Goal: Task Accomplishment & Management: Complete application form

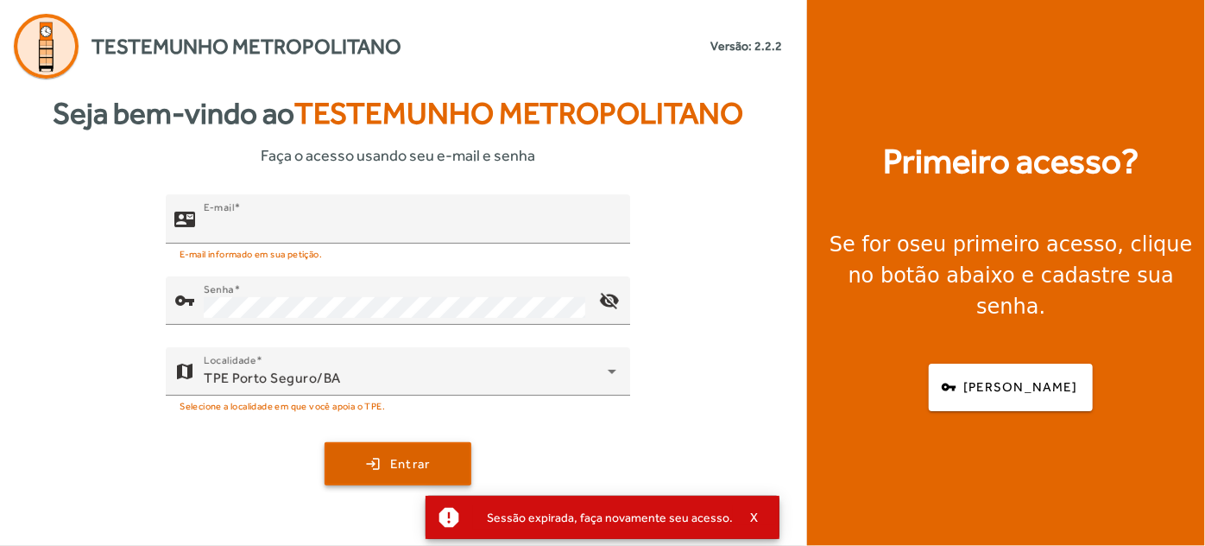
type input "**********"
click at [371, 458] on span "submit" at bounding box center [397, 463] width 143 height 41
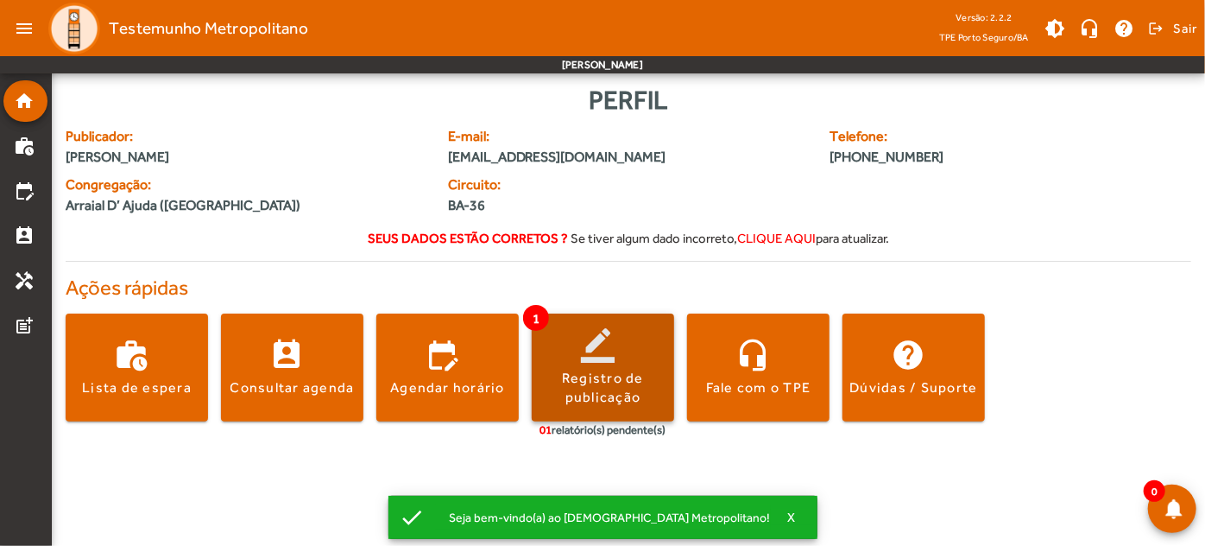
click at [546, 361] on span at bounding box center [603, 367] width 142 height 41
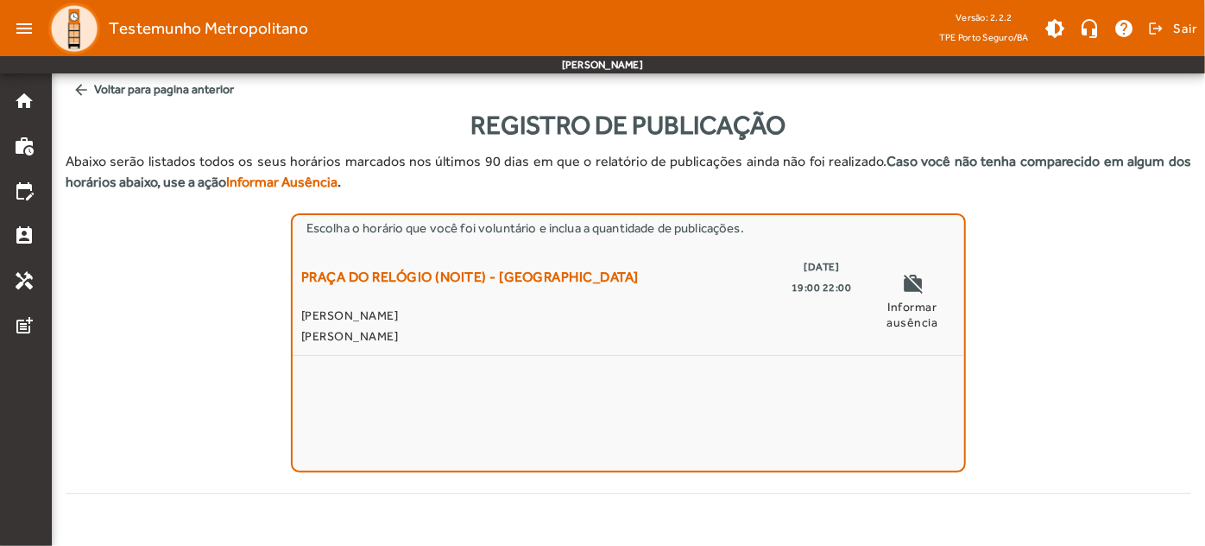
click at [866, 494] on form "Registro de Publicação Abaixo serão listados todos os seus horários marcados no…" at bounding box center [629, 302] width 1126 height 395
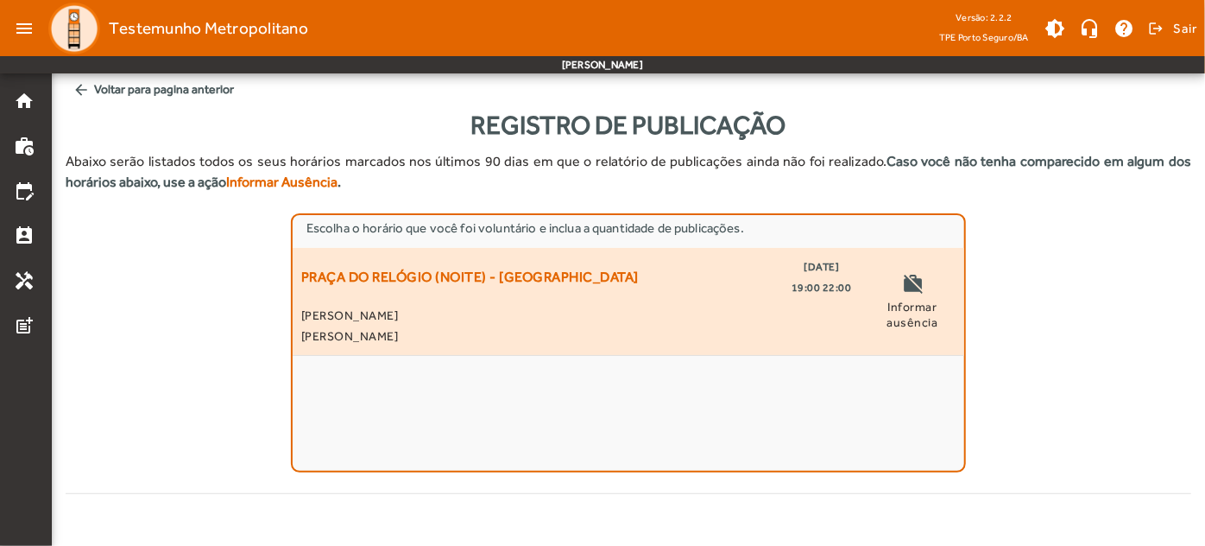
click at [429, 309] on span "[PERSON_NAME]" at bounding box center [576, 315] width 551 height 21
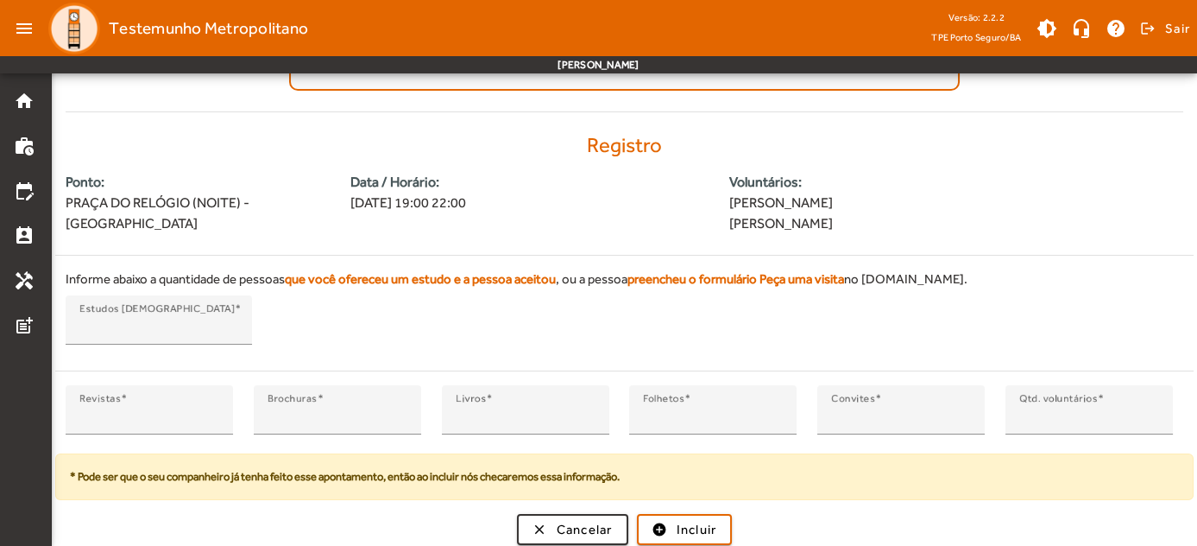
scroll to position [384, 0]
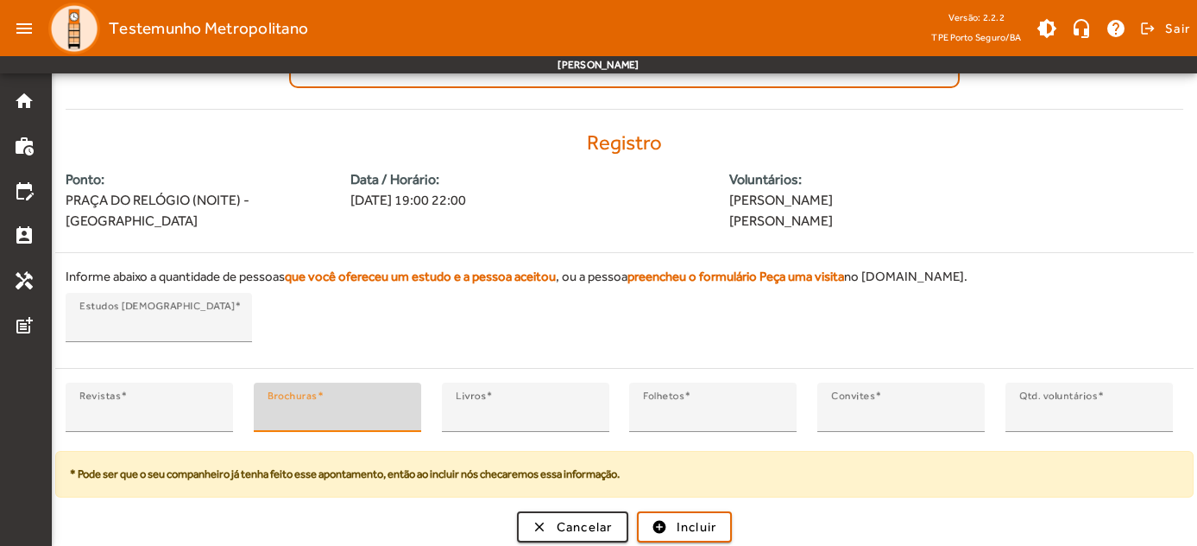
click at [401, 404] on input "*" at bounding box center [338, 414] width 140 height 21
click at [398, 411] on input "*" at bounding box center [338, 414] width 140 height 21
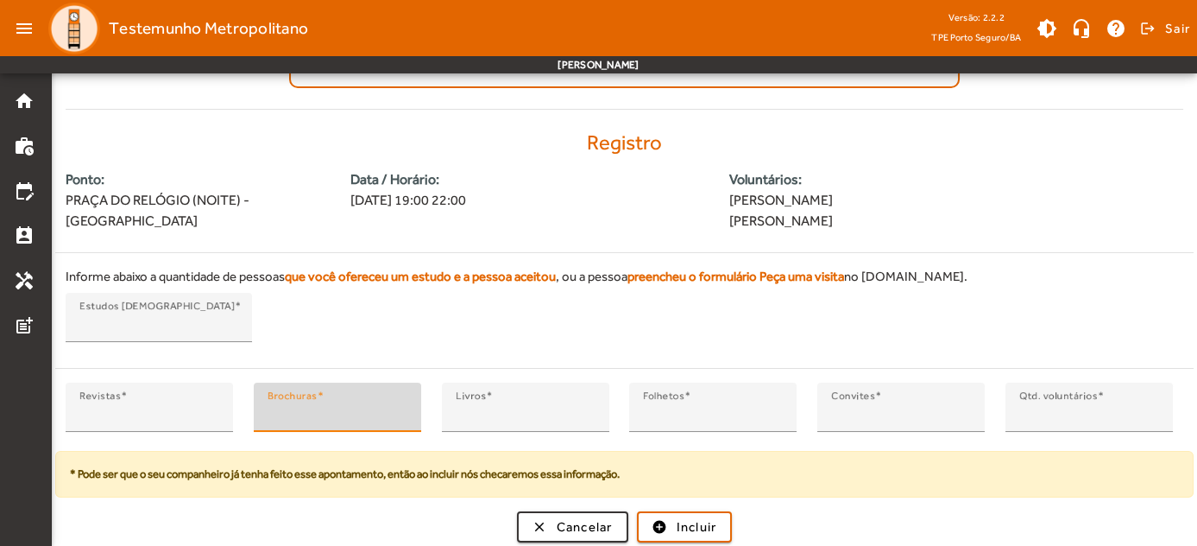
click at [398, 411] on input "*" at bounding box center [338, 414] width 140 height 21
click at [398, 418] on input "*" at bounding box center [338, 414] width 140 height 21
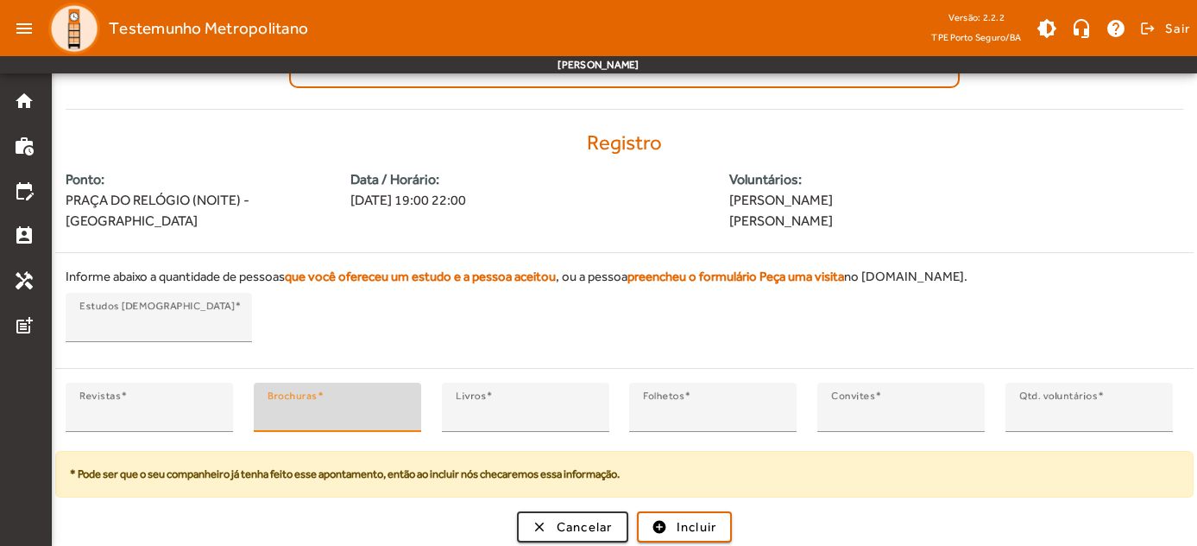
click at [398, 418] on input "*" at bounding box center [338, 414] width 140 height 21
type input "*"
click at [398, 418] on input "*" at bounding box center [338, 414] width 140 height 21
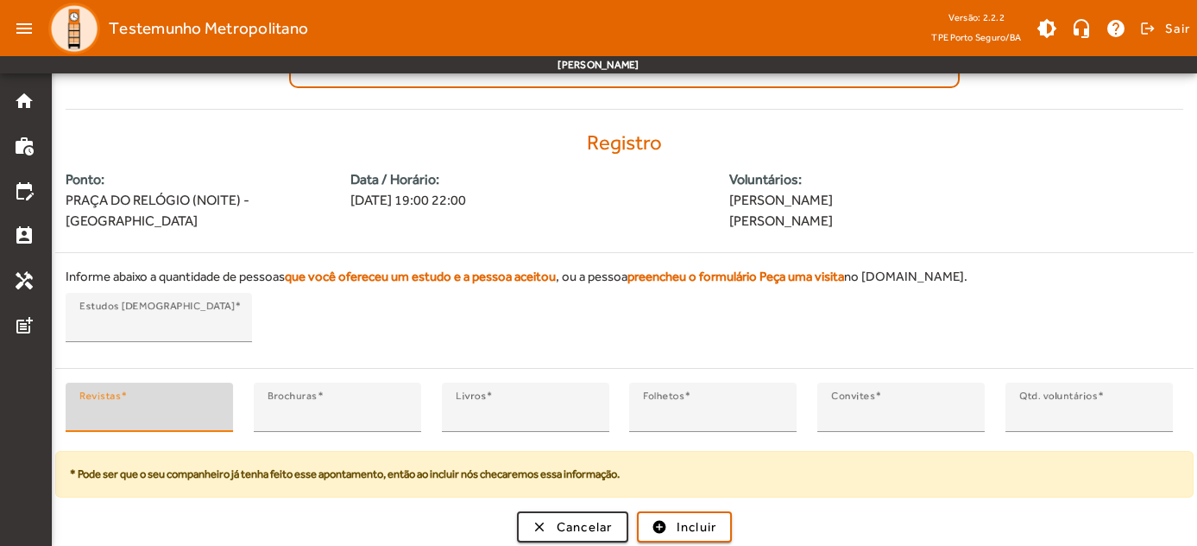
click at [191, 412] on input "*" at bounding box center [149, 414] width 140 height 21
click at [210, 404] on input "*" at bounding box center [149, 414] width 140 height 21
type input "*"
click at [210, 404] on input "*" at bounding box center [149, 414] width 140 height 21
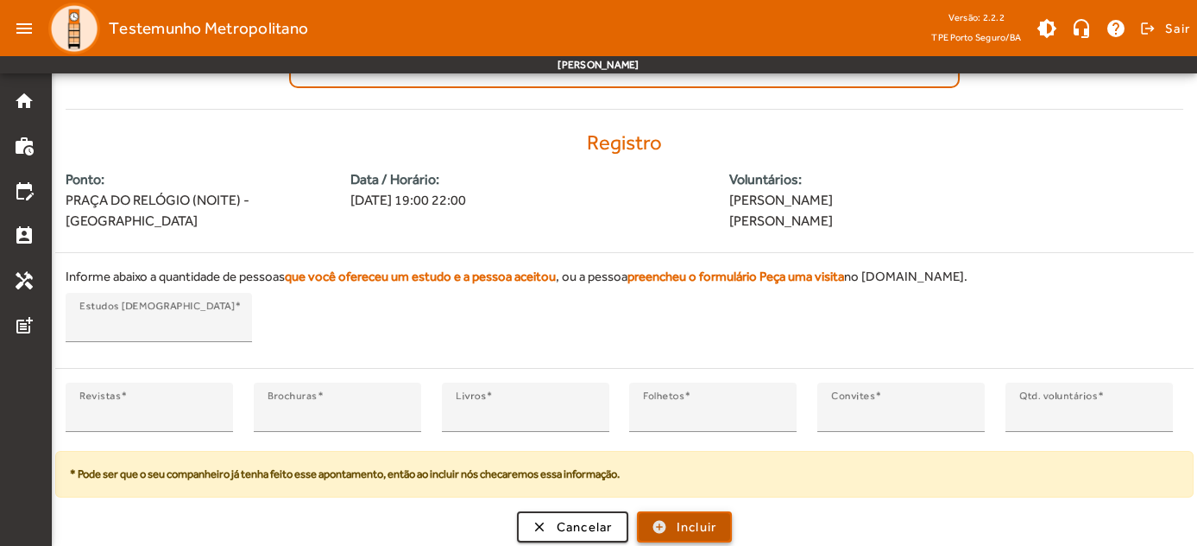
click at [679, 520] on span "Incluir" at bounding box center [697, 527] width 41 height 20
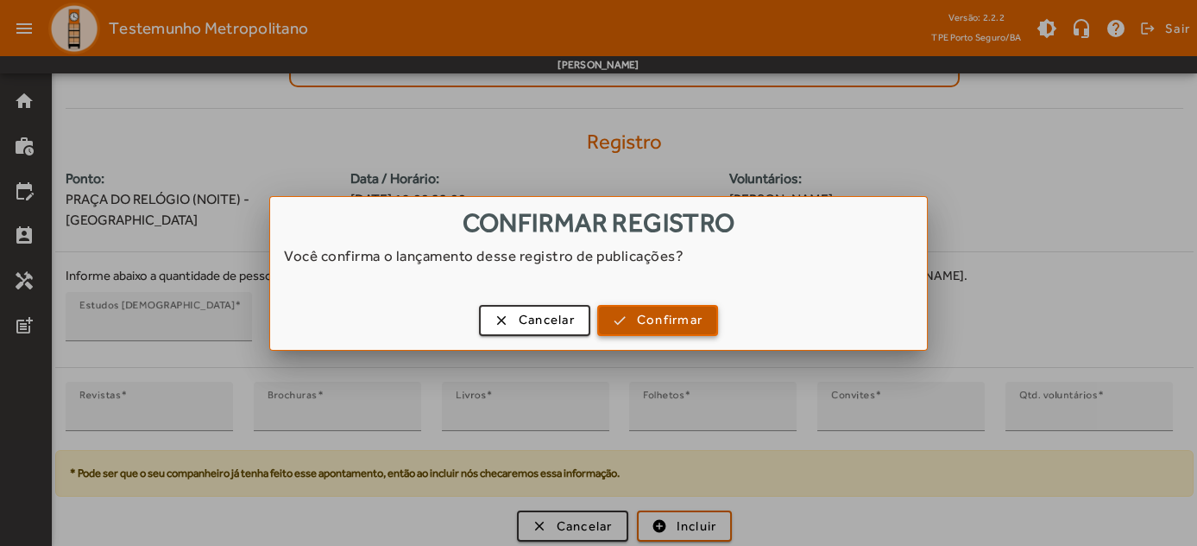
click at [616, 325] on span "button" at bounding box center [657, 320] width 117 height 41
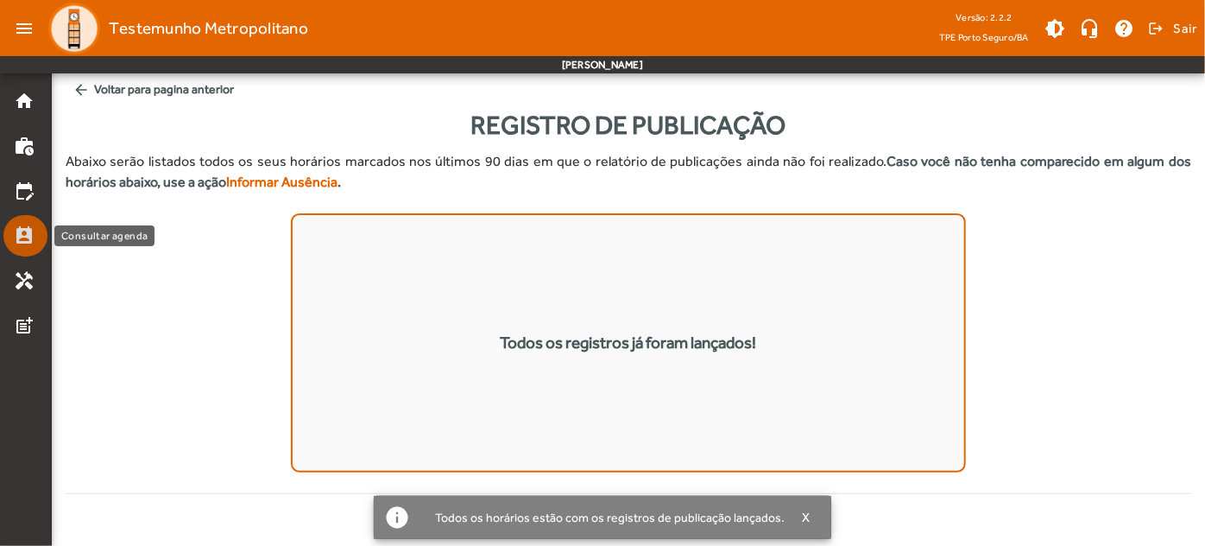
click at [22, 231] on mat-icon "perm_contact_calendar" at bounding box center [24, 235] width 21 height 21
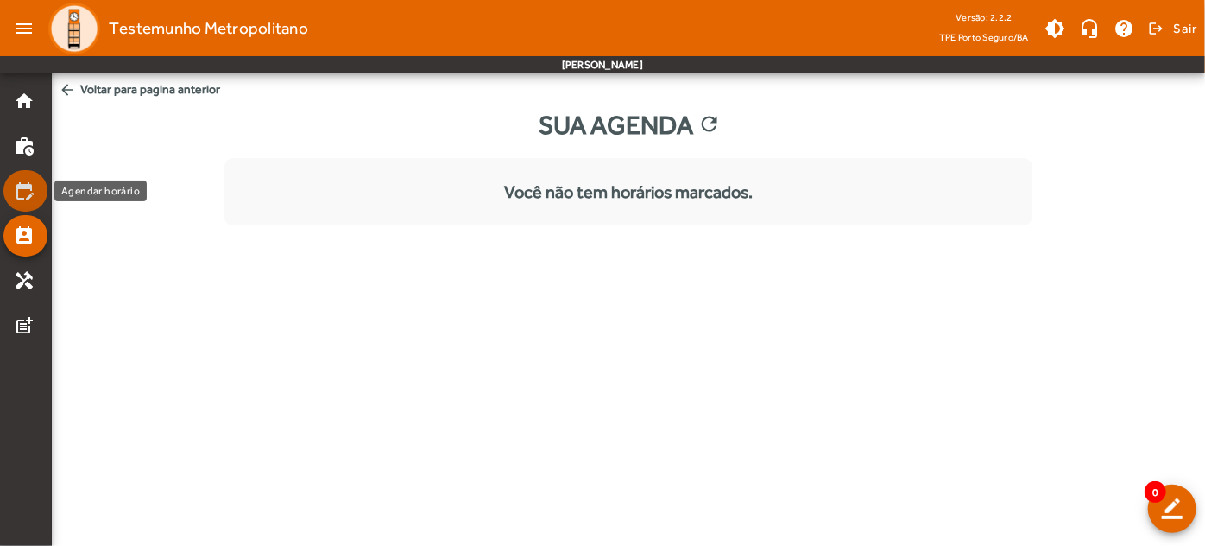
click at [22, 188] on mat-icon "edit_calendar" at bounding box center [24, 190] width 21 height 21
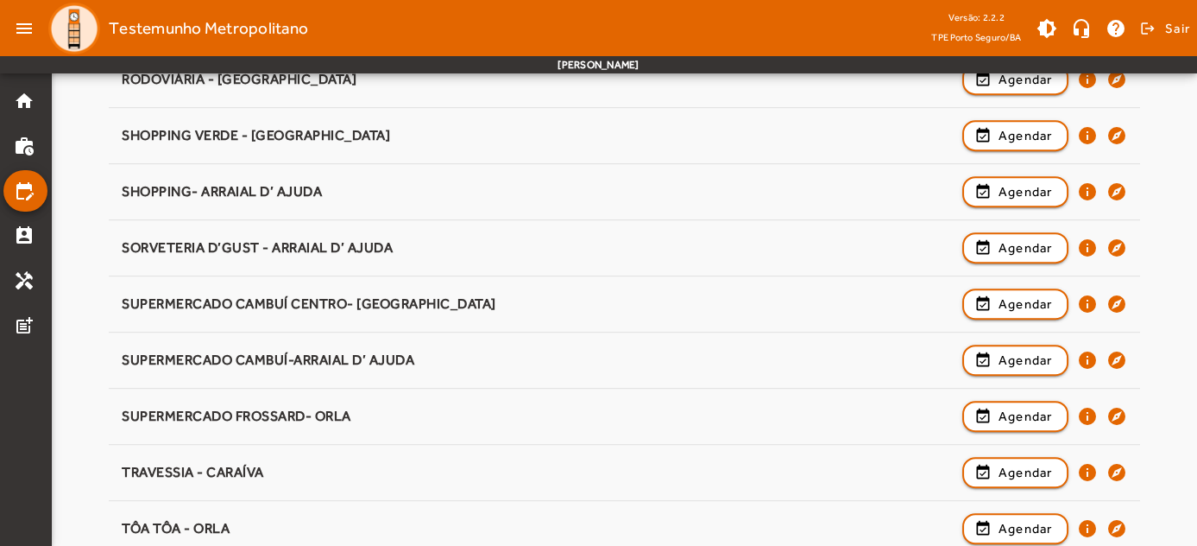
scroll to position [2090, 0]
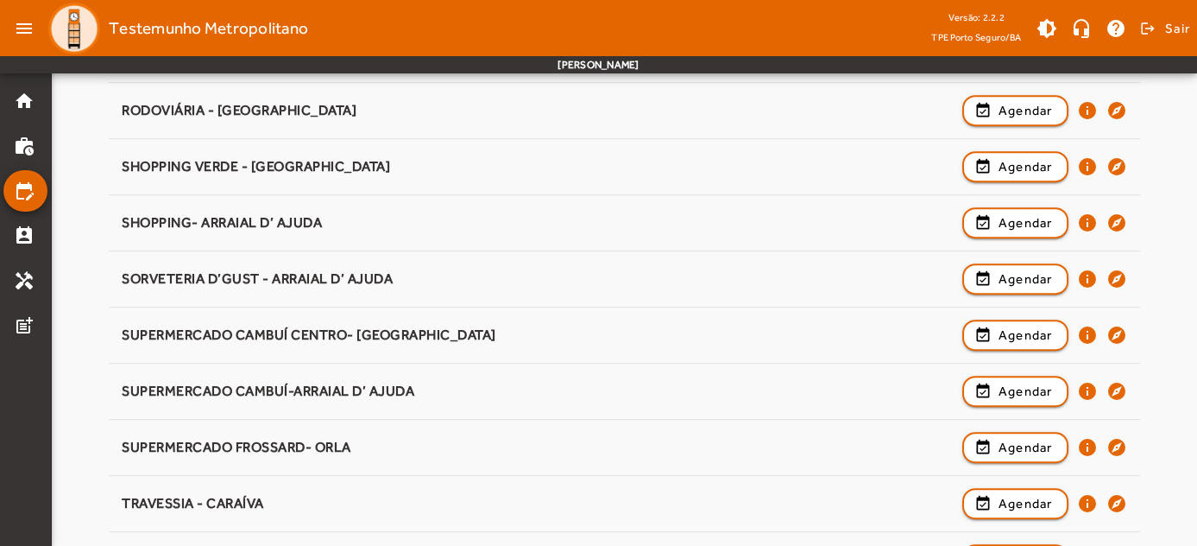
scroll to position [2028, 0]
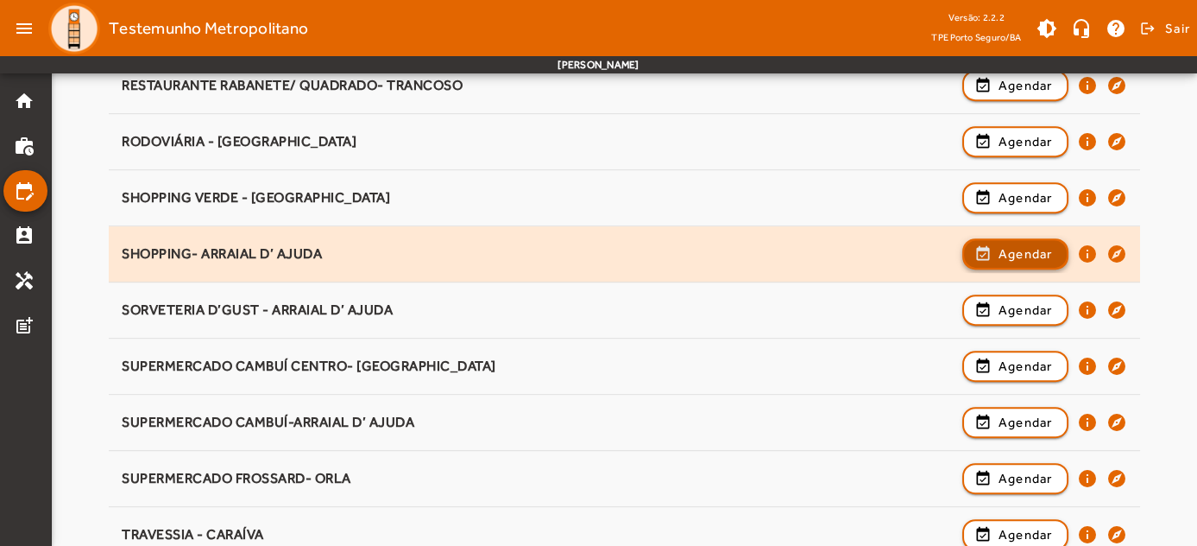
click at [990, 233] on span "button" at bounding box center [1015, 253] width 103 height 41
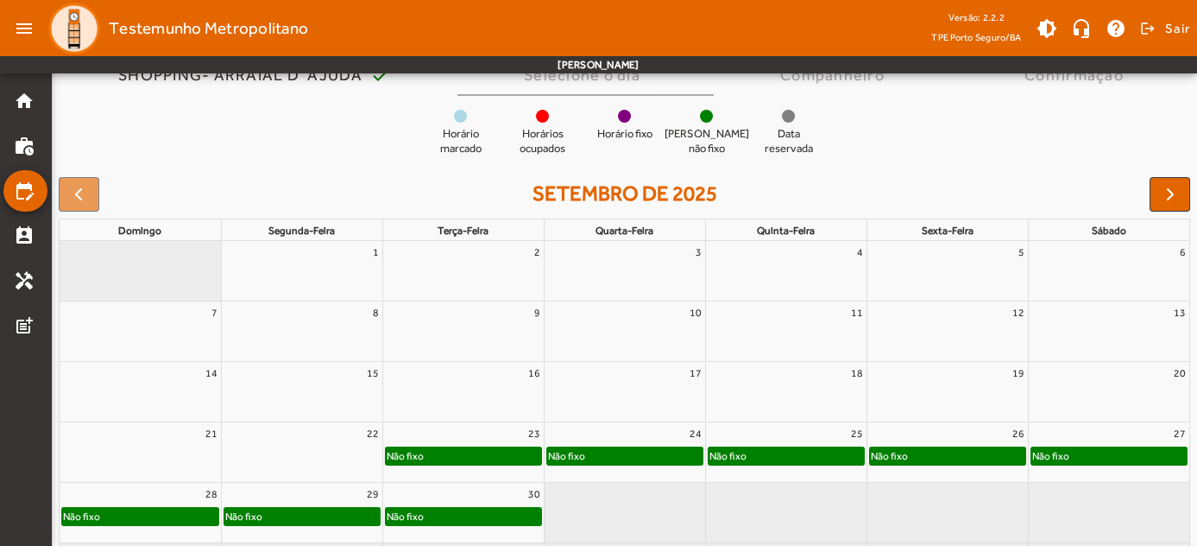
scroll to position [156, 0]
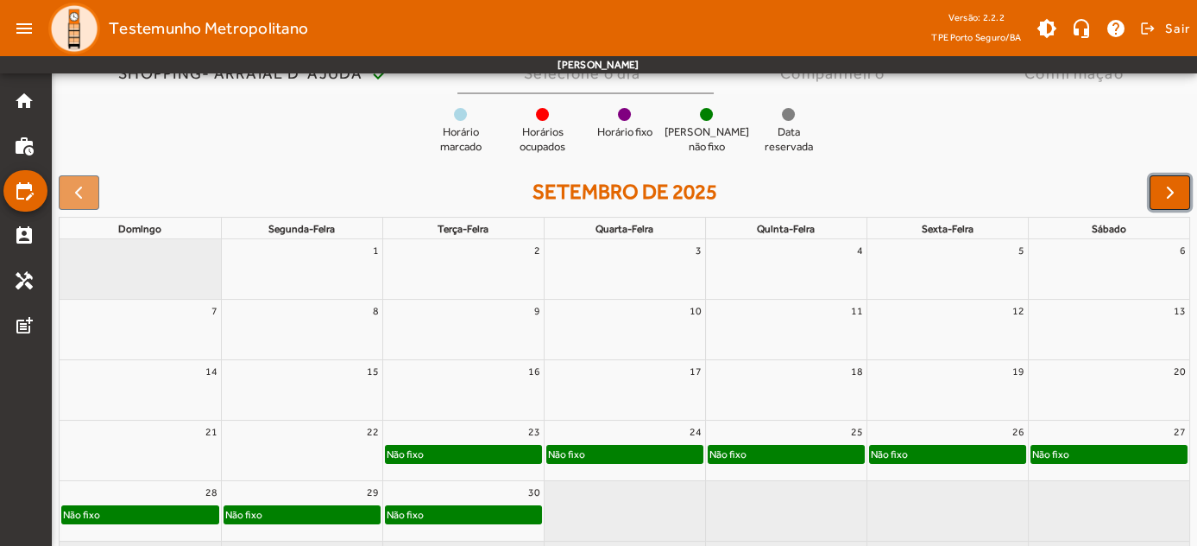
click at [1163, 195] on span "button" at bounding box center [1170, 192] width 21 height 21
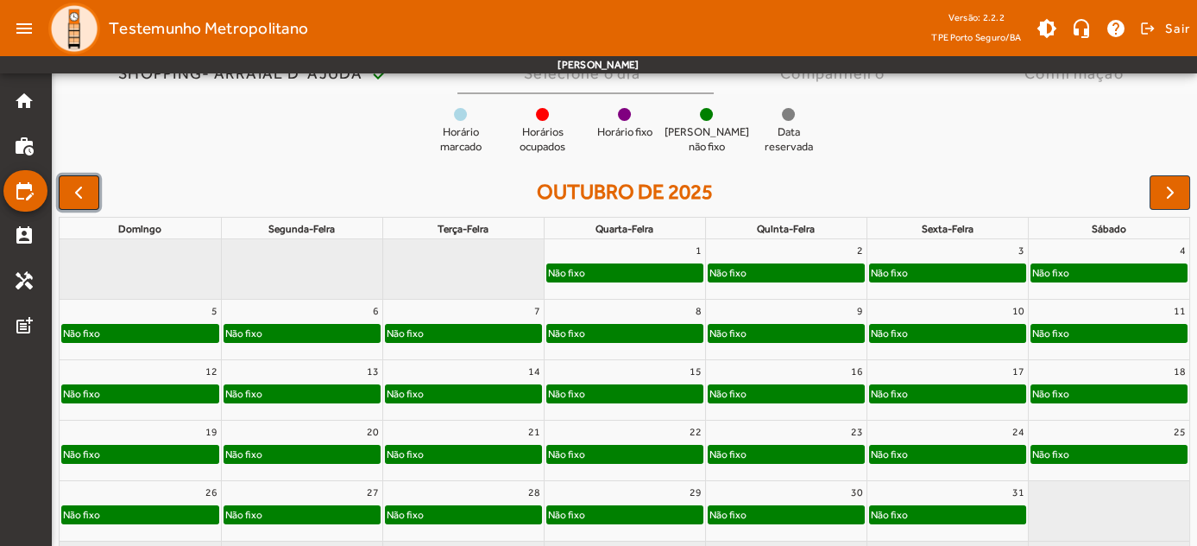
click at [69, 188] on span "button" at bounding box center [78, 192] width 21 height 21
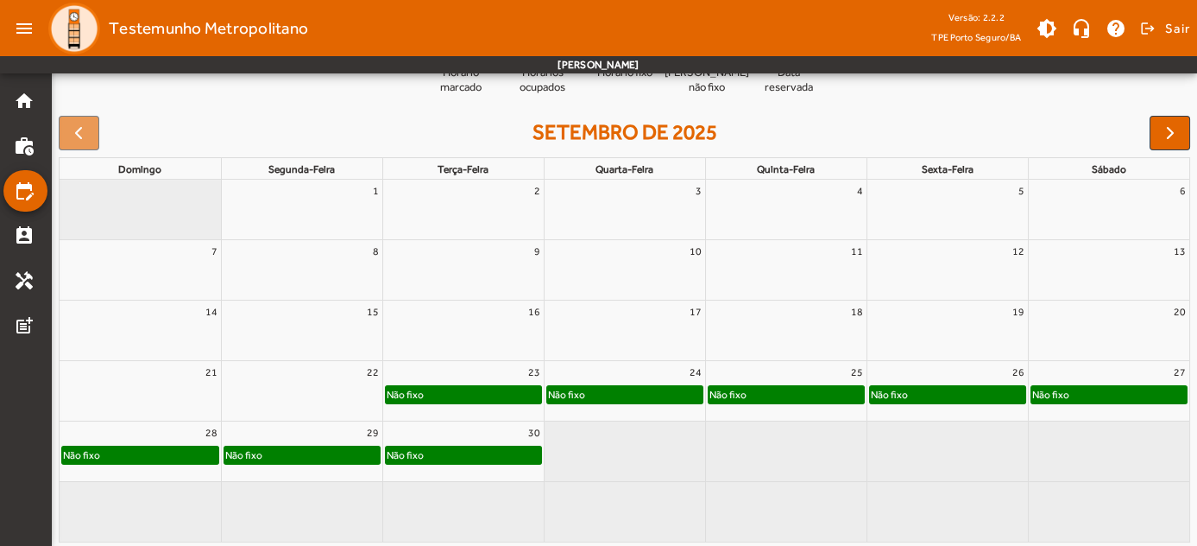
scroll to position [218, 0]
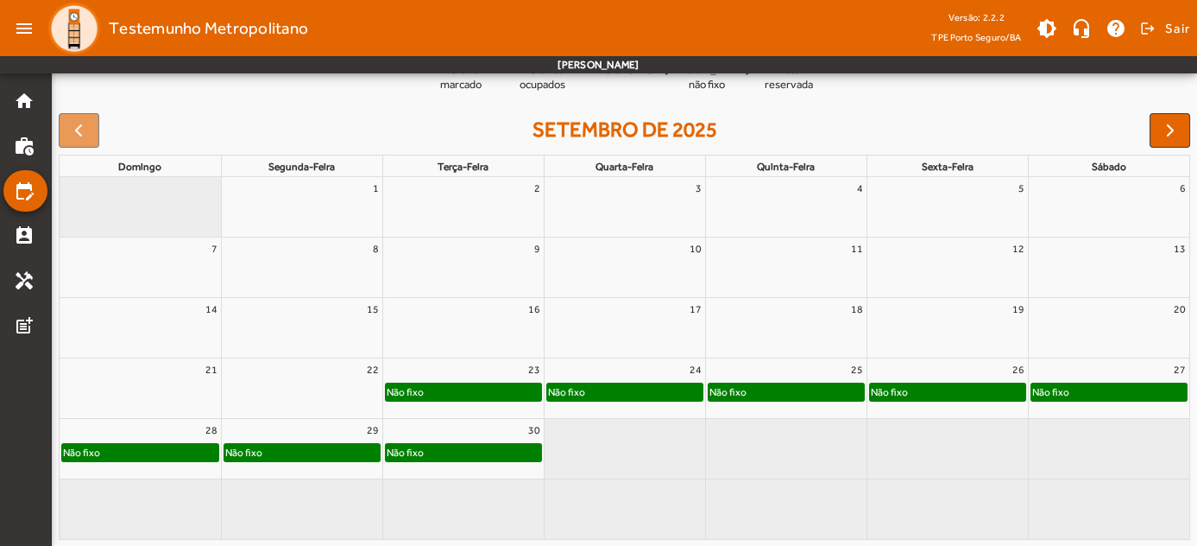
click at [457, 390] on div "Não fixo" at bounding box center [463, 391] width 155 height 17
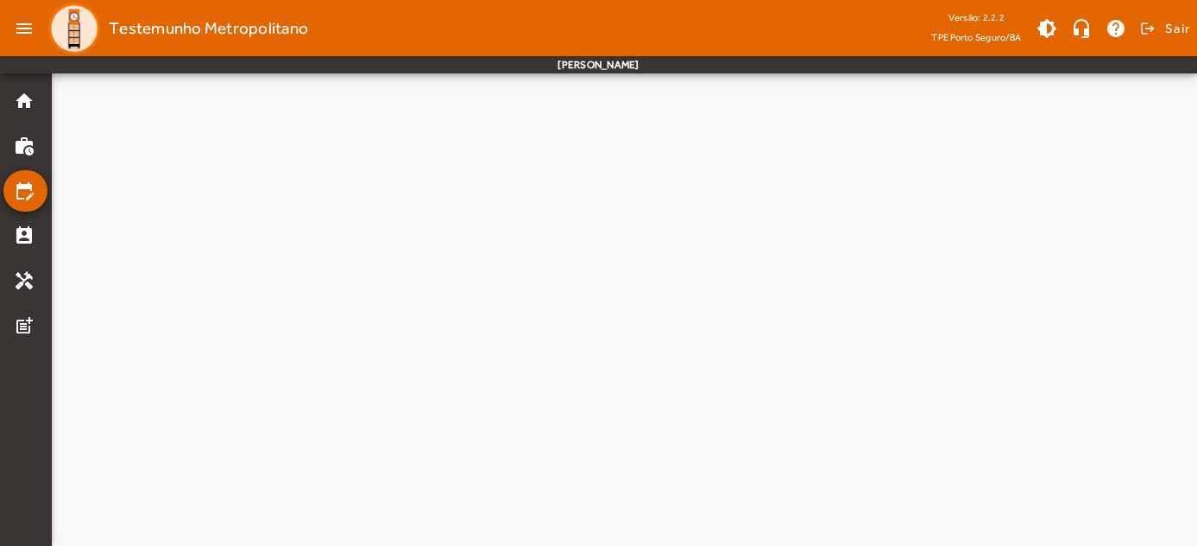
scroll to position [0, 0]
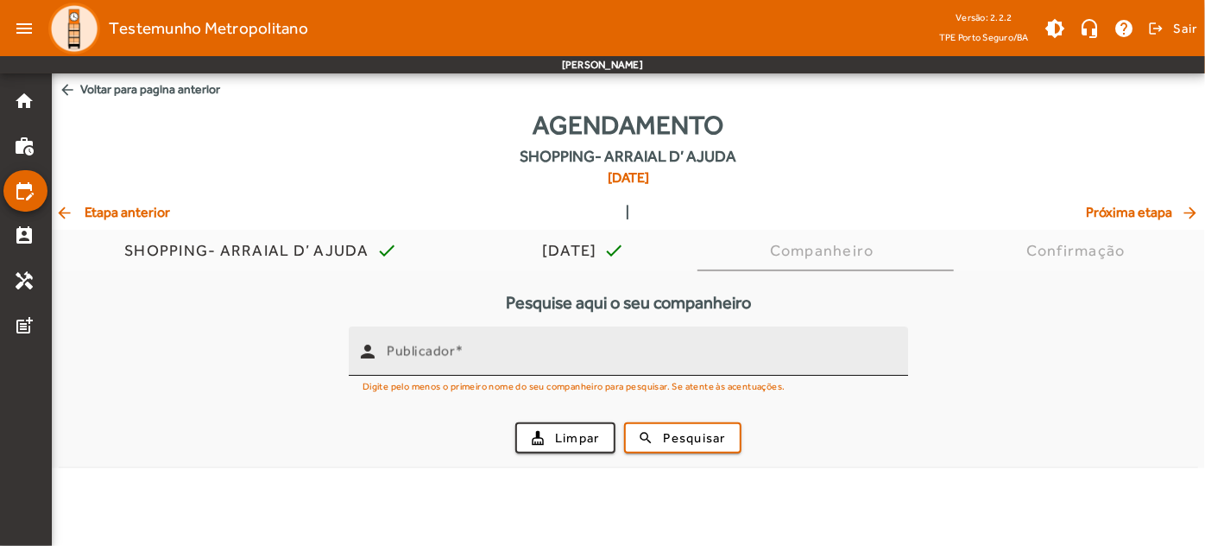
click at [401, 356] on mat-label "Publicador" at bounding box center [421, 351] width 68 height 16
click at [401, 356] on input "Publicador" at bounding box center [641, 358] width 508 height 21
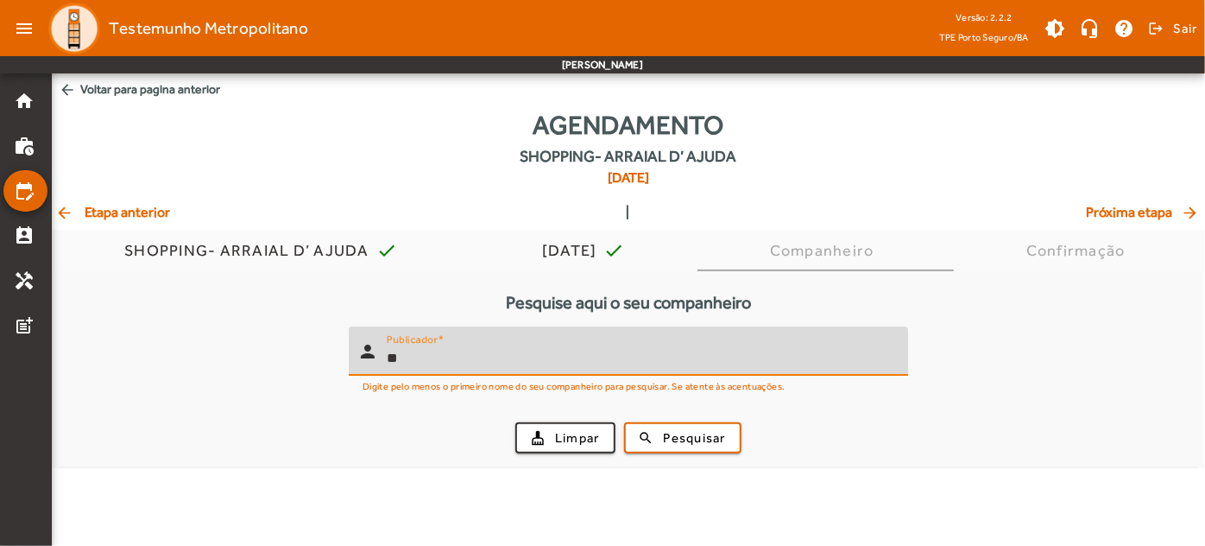
type input "*"
type input "****"
click at [624, 422] on button "search Pesquisar" at bounding box center [682, 437] width 117 height 31
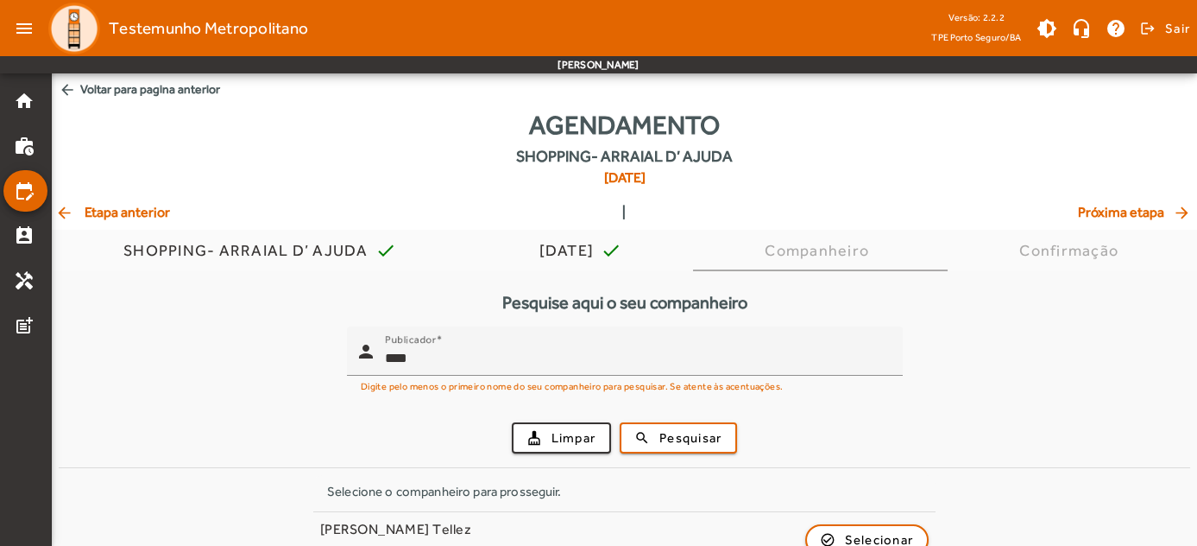
click at [1145, 340] on form "person Publicador **** Digite pelo menos o primeiro nome do seu companheiro par…" at bounding box center [625, 396] width 1132 height 141
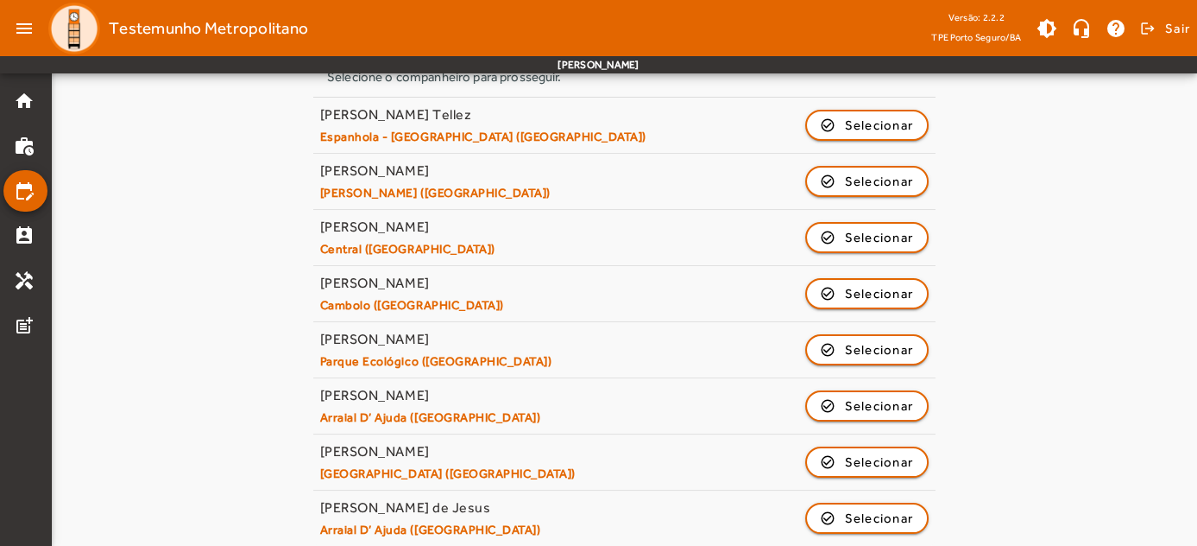
scroll to position [426, 0]
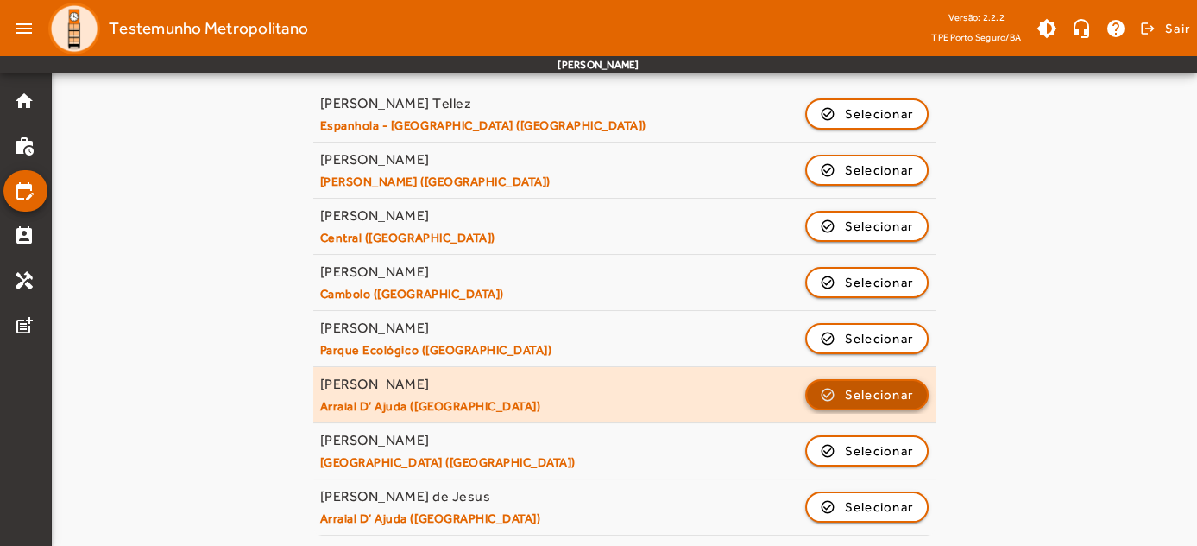
click at [880, 401] on span "Selecionar" at bounding box center [879, 394] width 69 height 21
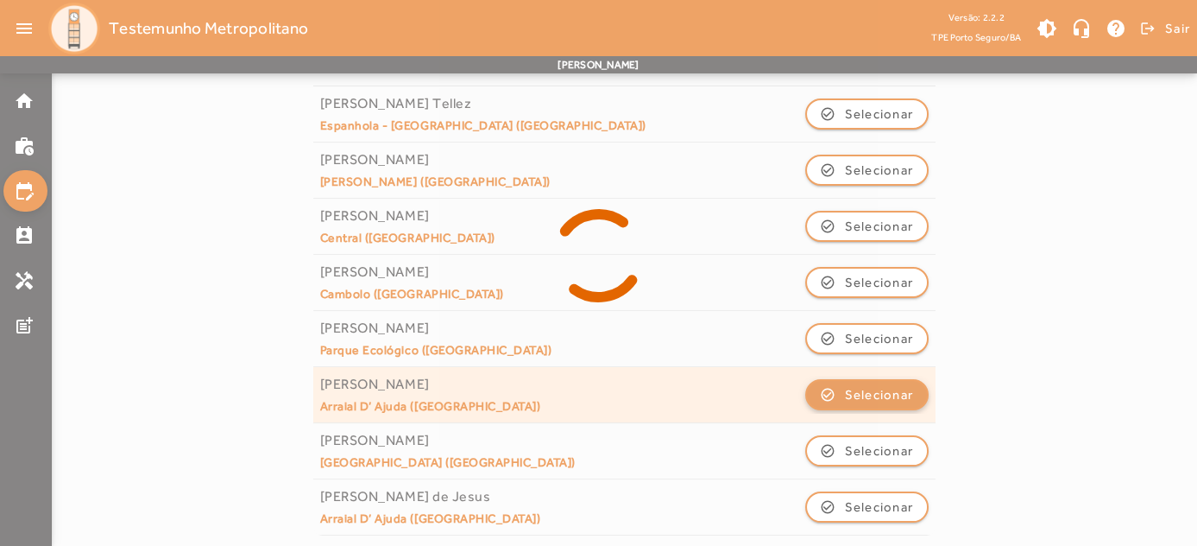
scroll to position [0, 0]
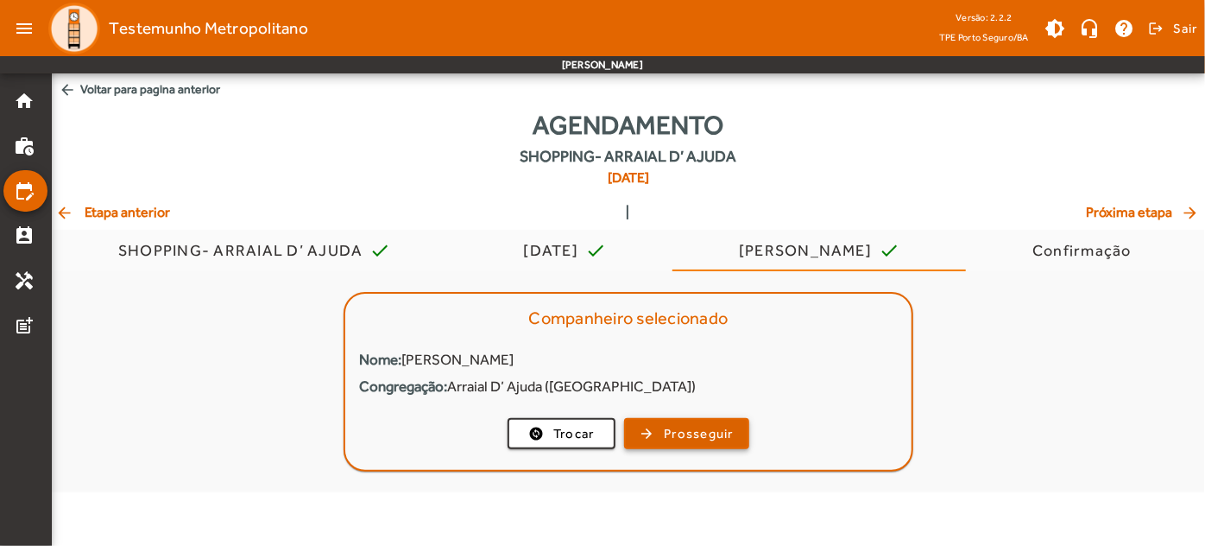
click at [665, 434] on span "Prosseguir" at bounding box center [699, 434] width 70 height 20
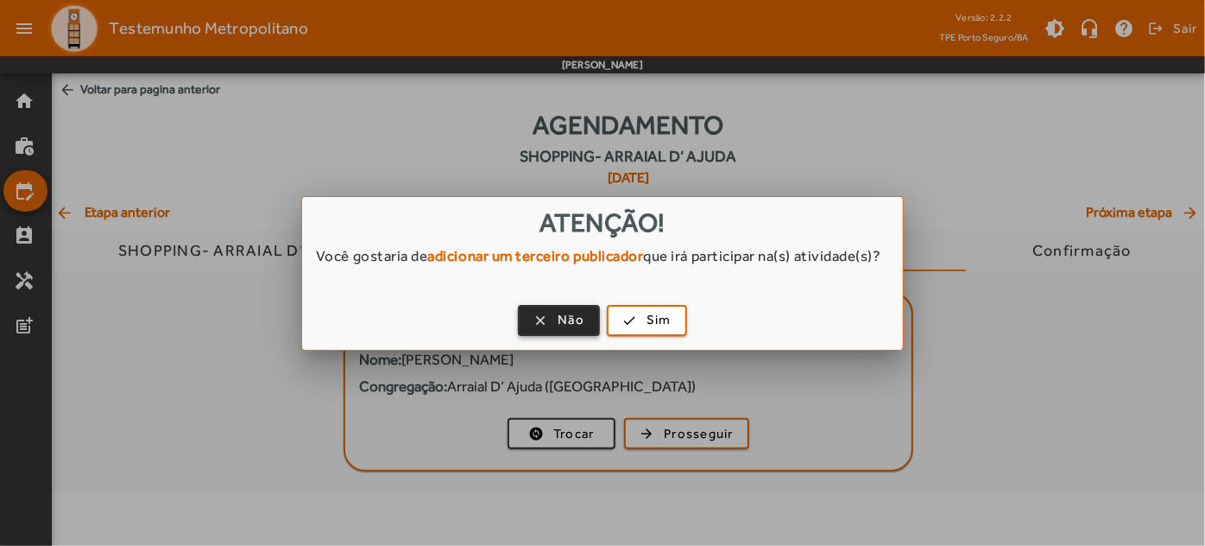
click at [564, 330] on span "Não" at bounding box center [571, 320] width 27 height 20
